Goal: Information Seeking & Learning: Learn about a topic

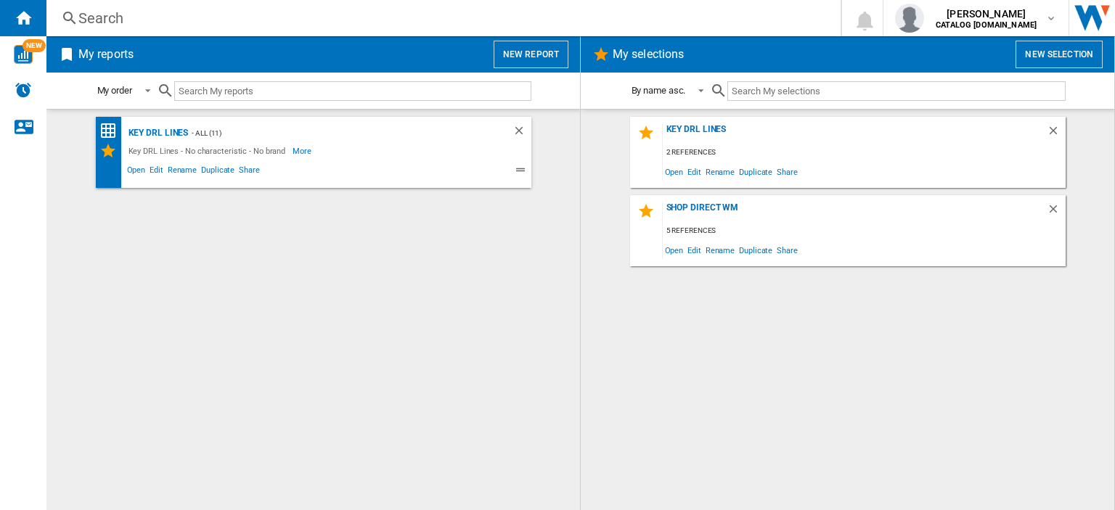
click at [94, 15] on div "Search" at bounding box center [440, 18] width 725 height 20
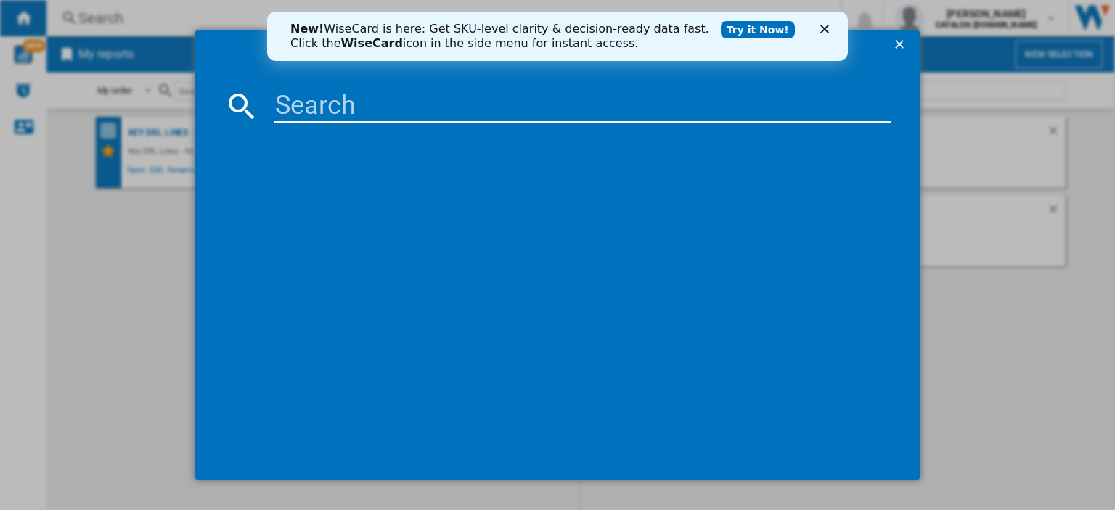
paste input "HPKH 1261W S5UK"
type input "HPKH 1261W S5UK"
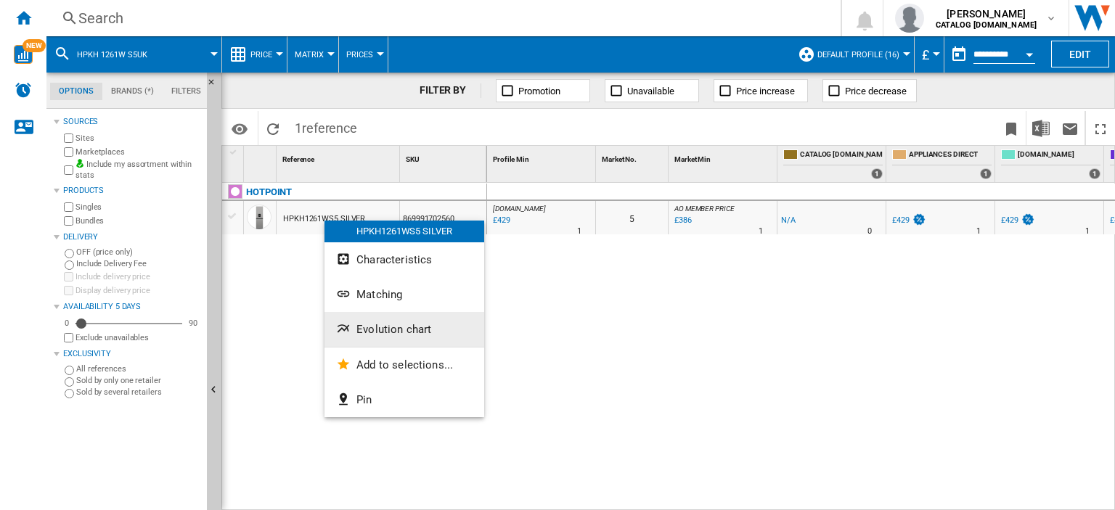
click at [391, 335] on span "Evolution chart" at bounding box center [394, 329] width 75 height 13
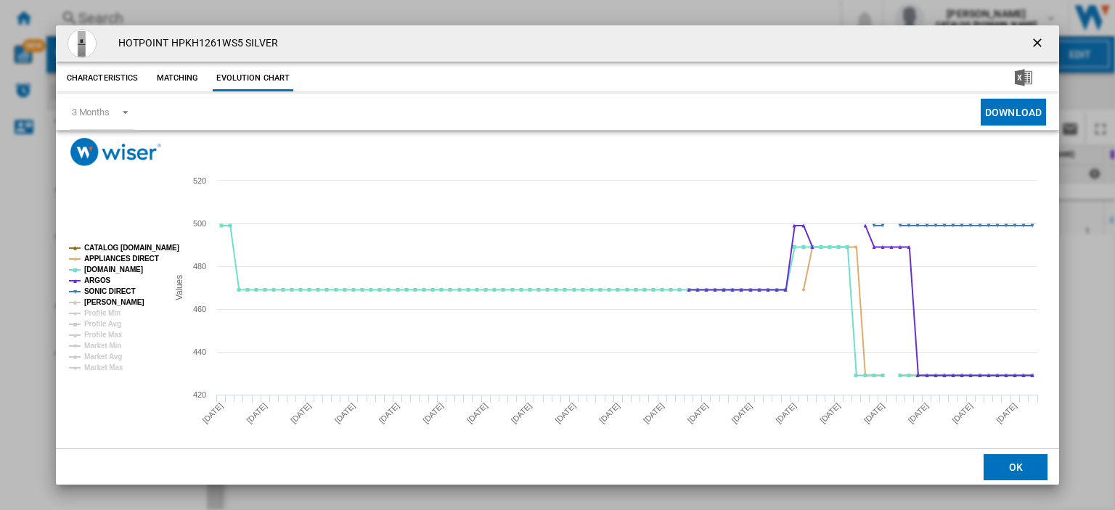
click at [96, 304] on tspan "[PERSON_NAME]" at bounding box center [114, 302] width 60 height 8
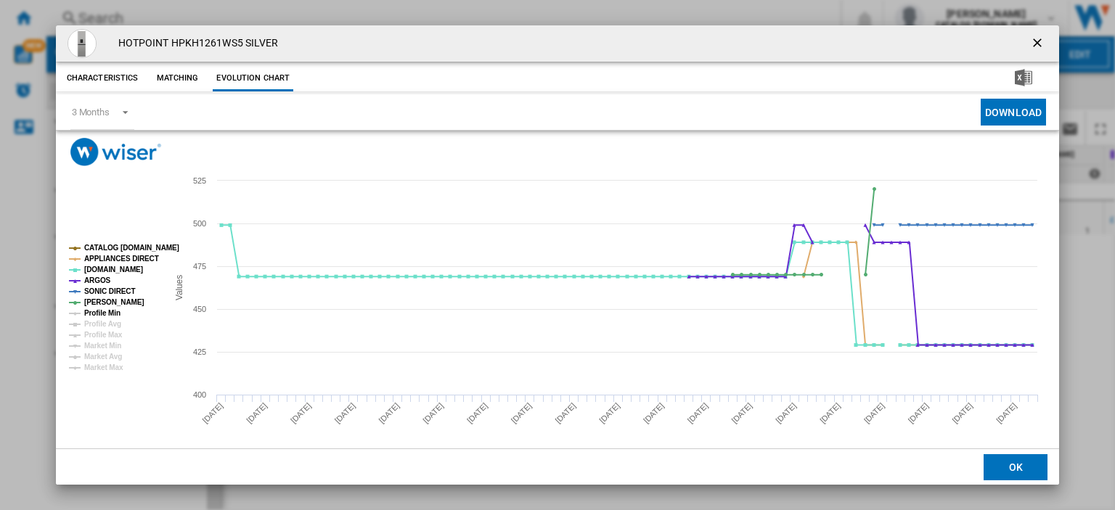
click at [100, 316] on tspan "Profile Min" at bounding box center [102, 313] width 36 height 8
click at [110, 311] on tspan "Profile Min" at bounding box center [102, 313] width 36 height 8
drag, startPoint x: 1030, startPoint y: 43, endPoint x: 3, endPoint y: 40, distance: 1027.4
click at [1030, 42] on ng-md-icon "getI18NText('BUTTONS.CLOSE_DIALOG')" at bounding box center [1038, 44] width 17 height 17
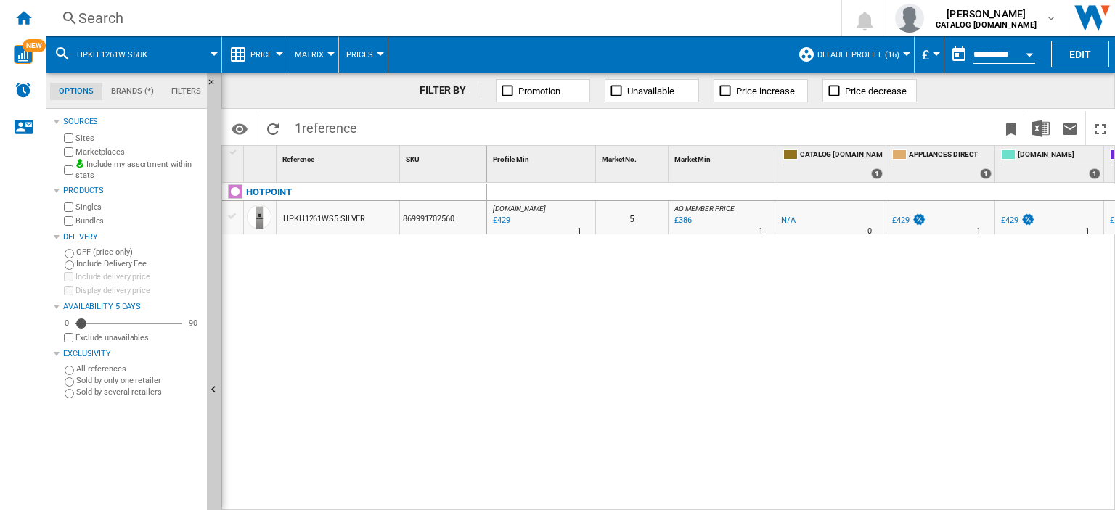
click at [96, 15] on div "Search" at bounding box center [440, 18] width 725 height 20
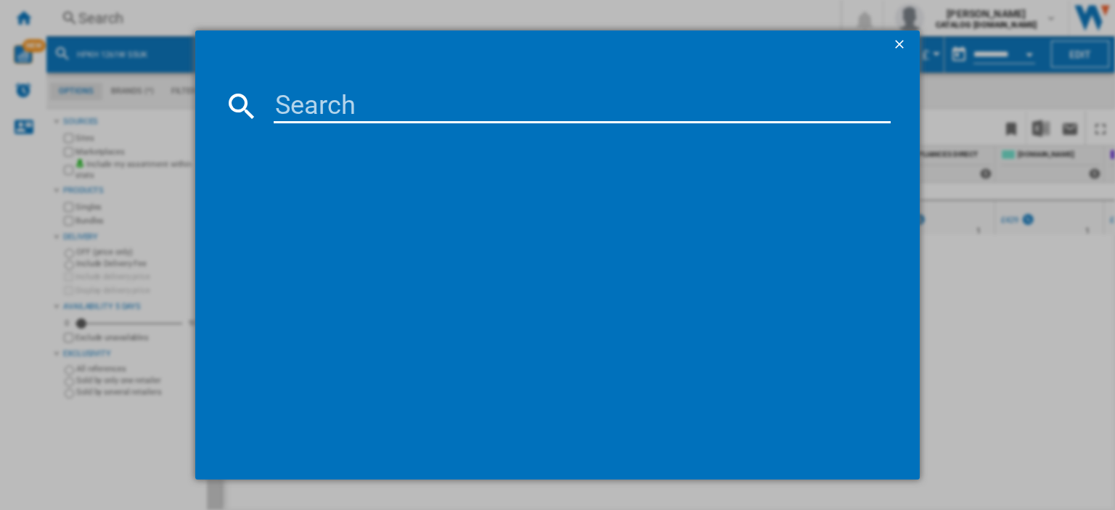
type input "HPKH 1261 W4UK"
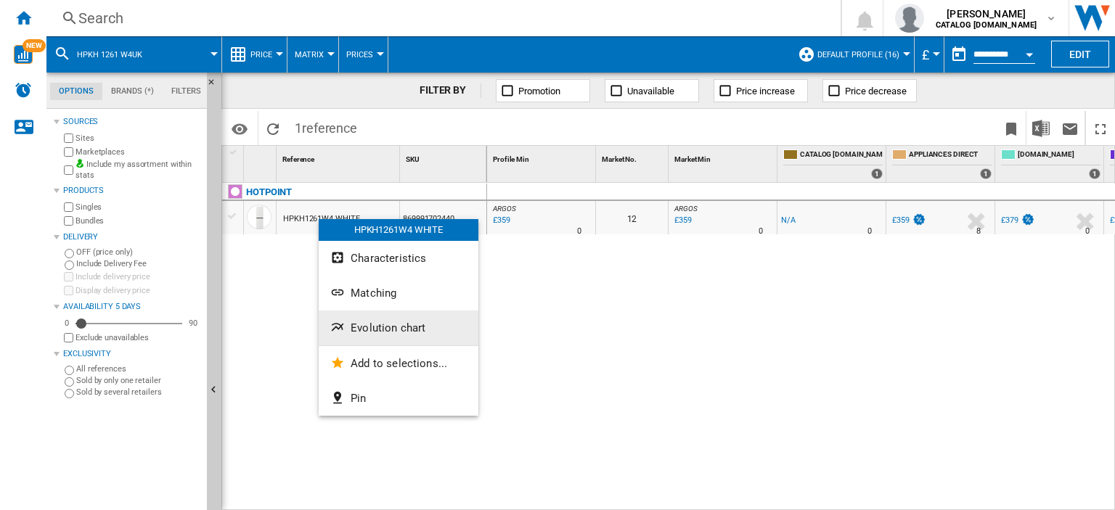
click at [378, 333] on span "Evolution chart" at bounding box center [388, 328] width 75 height 13
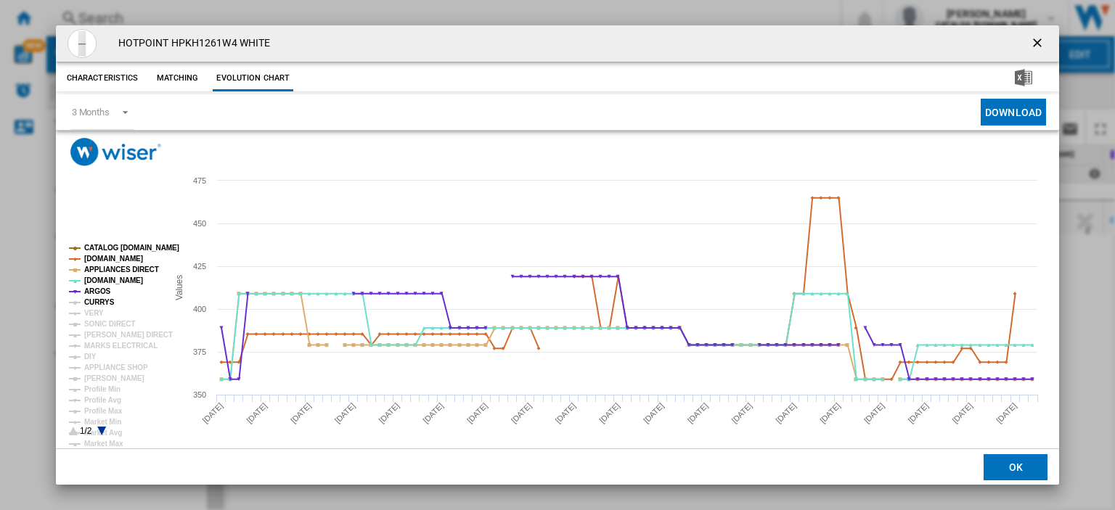
click at [98, 298] on tspan "CURRYS" at bounding box center [99, 302] width 30 height 8
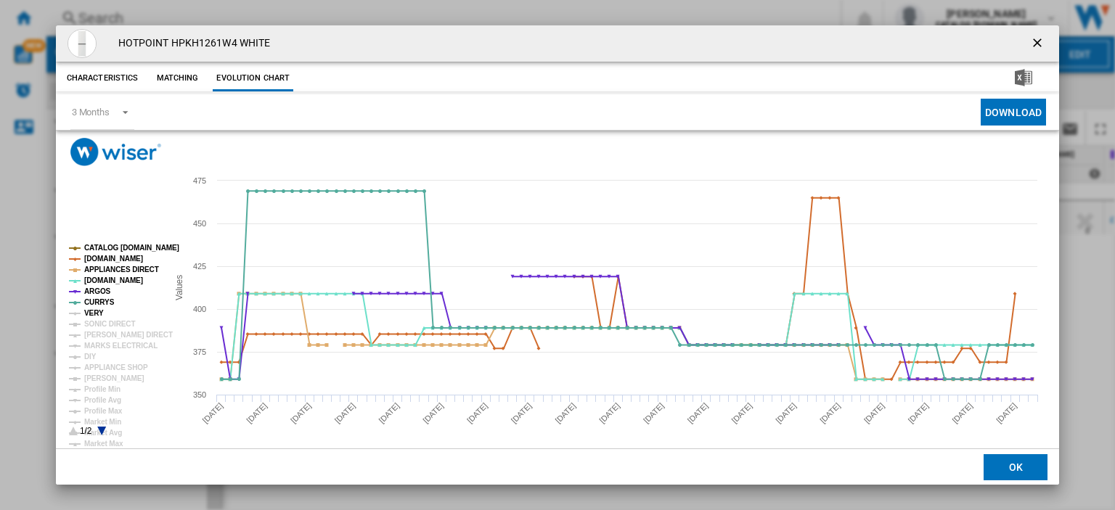
click at [91, 311] on tspan "VERY" at bounding box center [94, 313] width 20 height 8
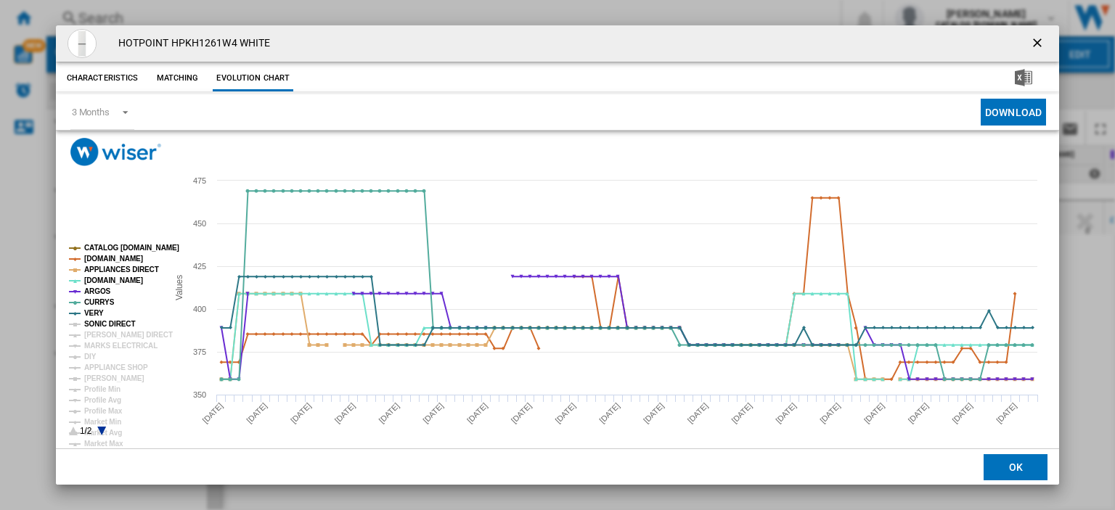
click at [93, 320] on tspan "SONIC DIRECT" at bounding box center [109, 324] width 51 height 8
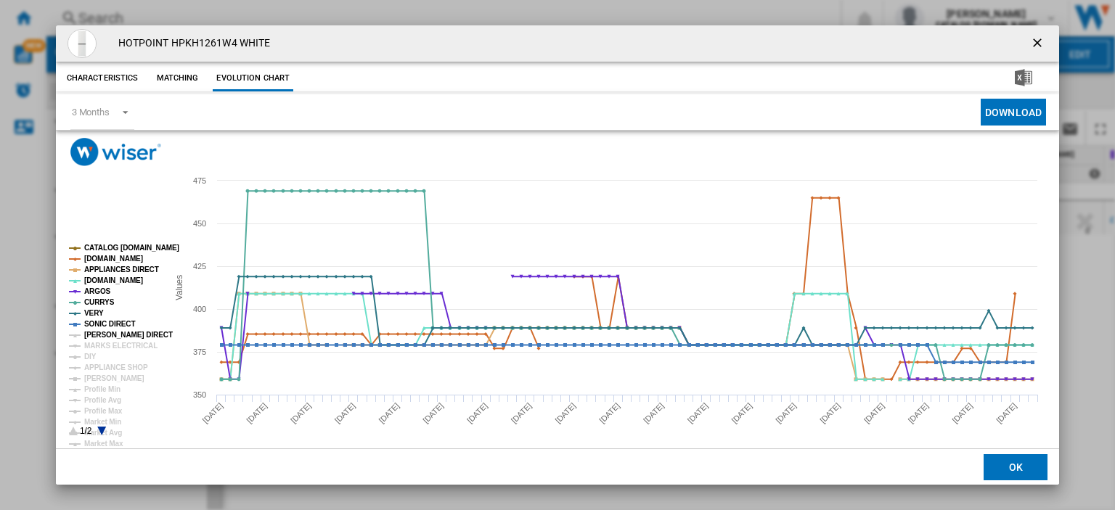
click at [95, 333] on tspan "[PERSON_NAME] DIRECT" at bounding box center [128, 335] width 89 height 8
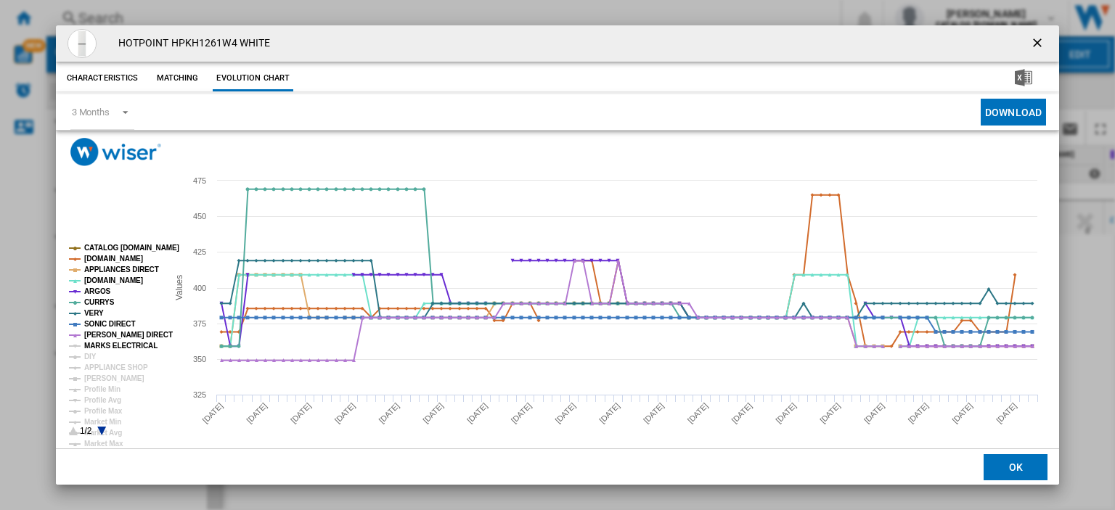
click at [95, 342] on tspan "MARKS ELECTRICAL" at bounding box center [120, 346] width 73 height 8
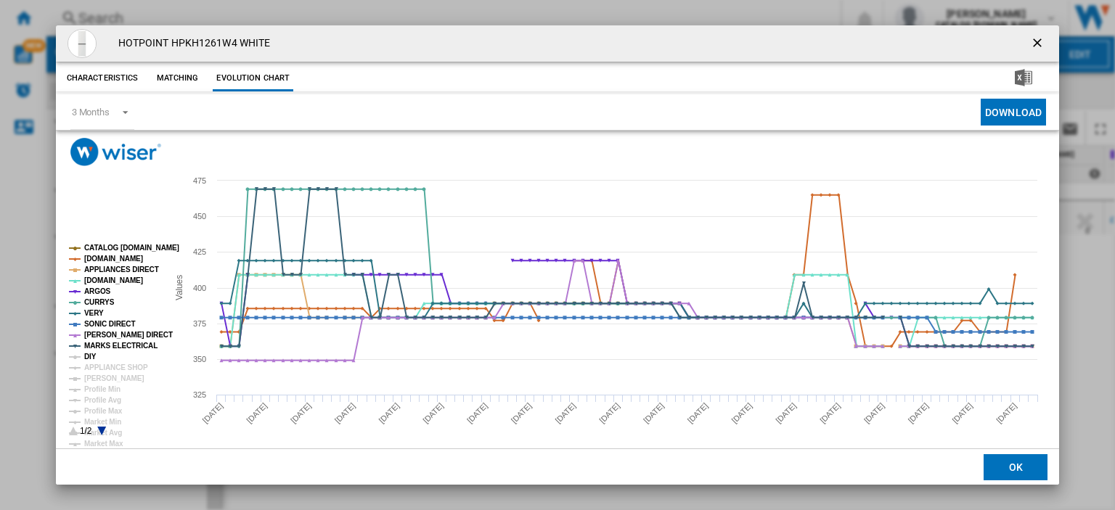
click at [91, 355] on tspan "DIY" at bounding box center [90, 357] width 12 height 8
click at [94, 365] on tspan "APPLIANCE SHOP" at bounding box center [116, 368] width 64 height 8
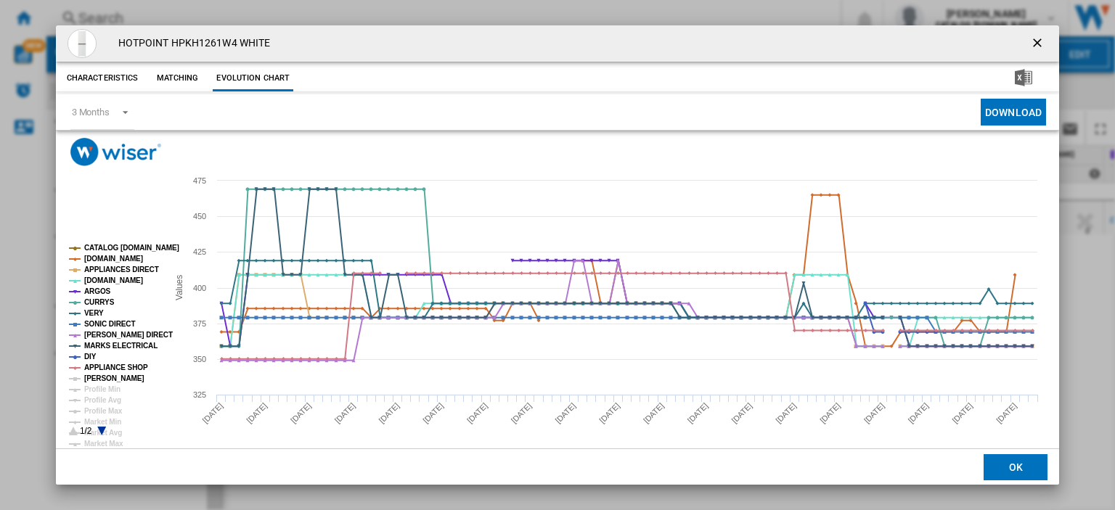
click at [103, 377] on tspan "[PERSON_NAME]" at bounding box center [114, 379] width 60 height 8
